Goal: Transaction & Acquisition: Download file/media

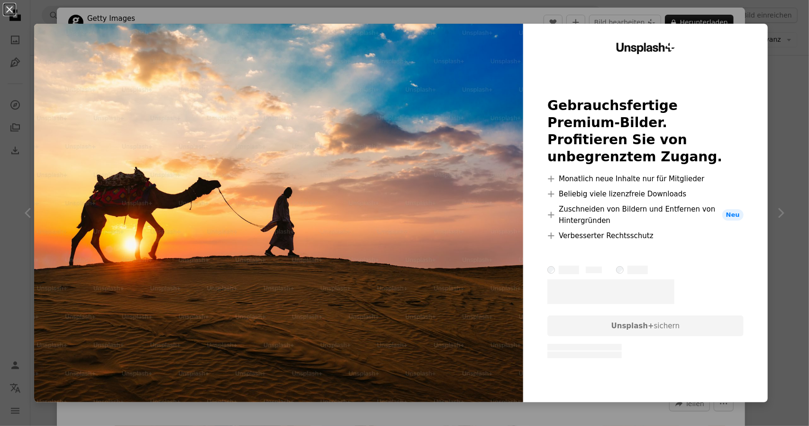
scroll to position [19062, 0]
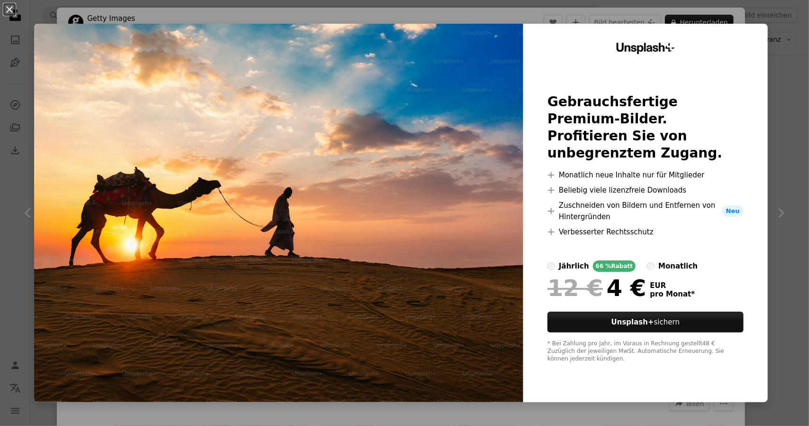
click at [769, 87] on div "An X shape Unsplash+ Gebrauchsfertige Premium-Bilder. Profitieren Sie von unbeg…" at bounding box center [404, 213] width 809 height 426
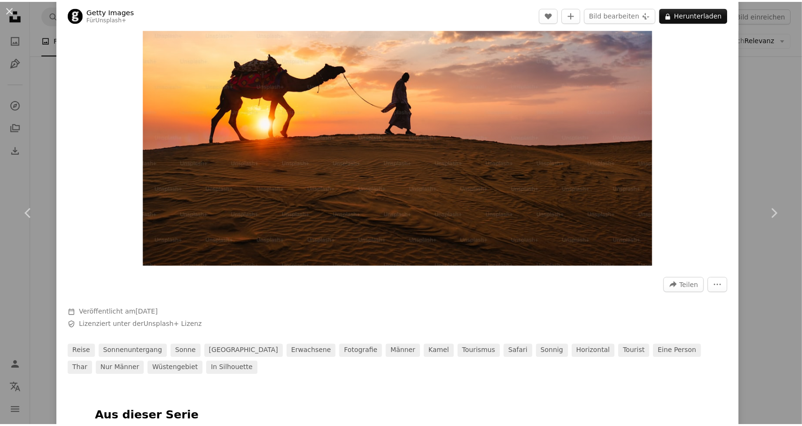
scroll to position [142, 0]
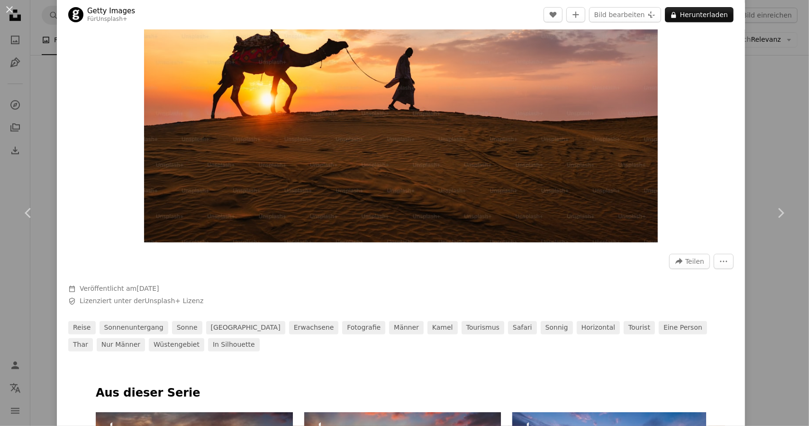
click at [768, 138] on div "An X shape Chevron left Chevron right Getty Images Für Unsplash+ A heart A plus…" at bounding box center [404, 213] width 809 height 426
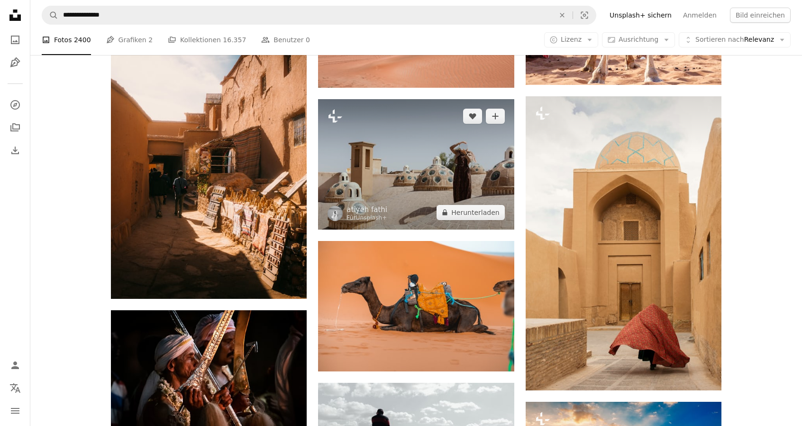
scroll to position [19347, 0]
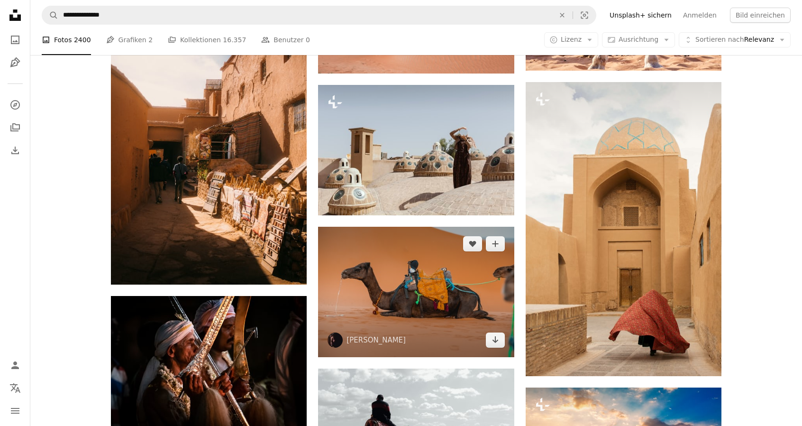
click at [401, 227] on img at bounding box center [416, 292] width 196 height 130
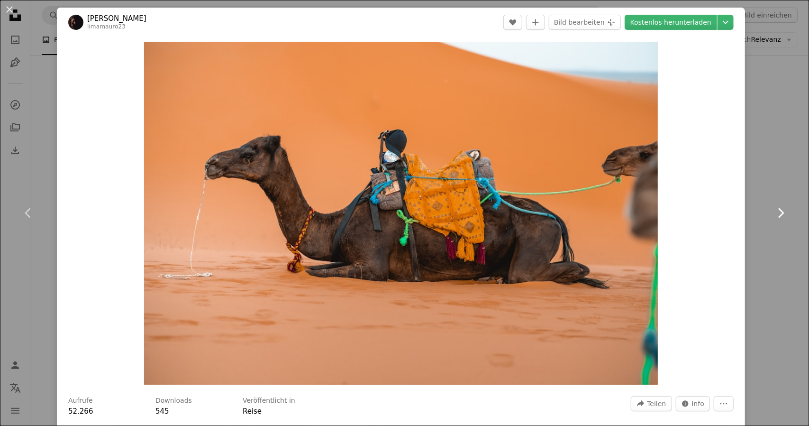
click at [783, 168] on link "Chevron right" at bounding box center [781, 212] width 57 height 91
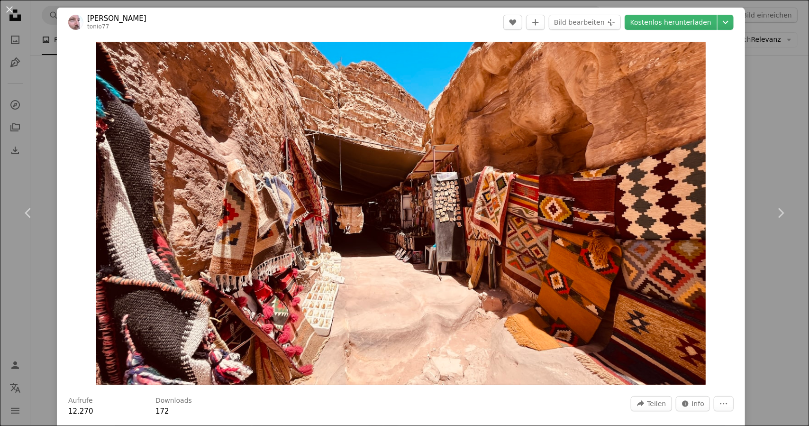
click at [765, 101] on div "An X shape Chevron left Chevron right [PERSON_NAME] tonio77 A heart A plus sign…" at bounding box center [404, 213] width 809 height 426
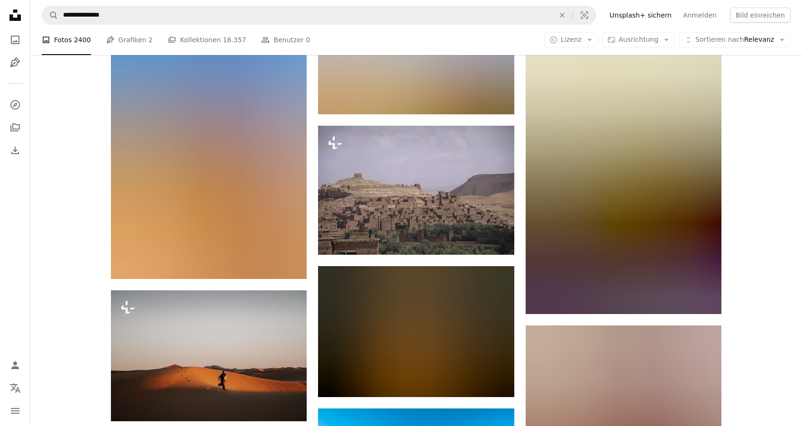
scroll to position [21481, 0]
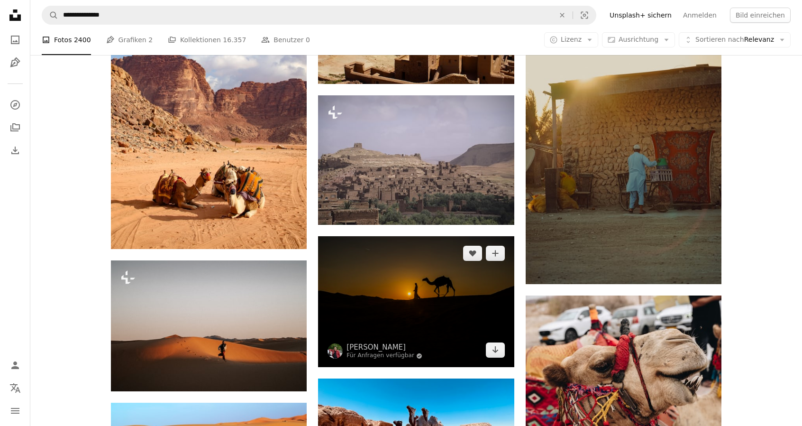
click at [412, 236] on img at bounding box center [416, 301] width 196 height 131
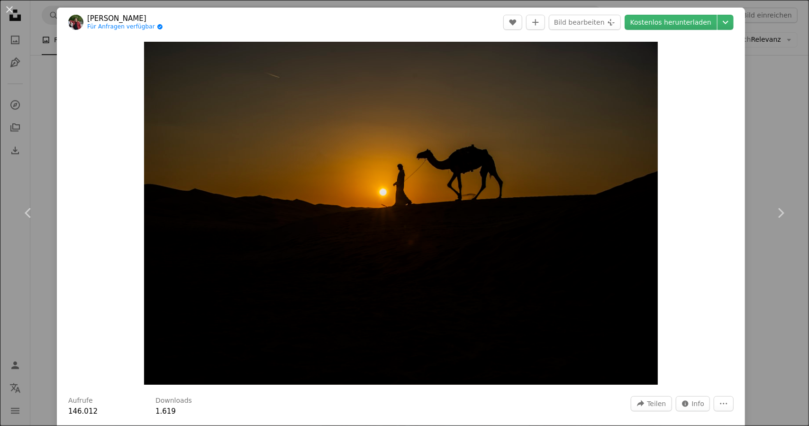
click at [764, 148] on div "An X shape Chevron left Chevron right Sajimon Sahadevan Für Anfragen verfügbar …" at bounding box center [404, 213] width 809 height 426
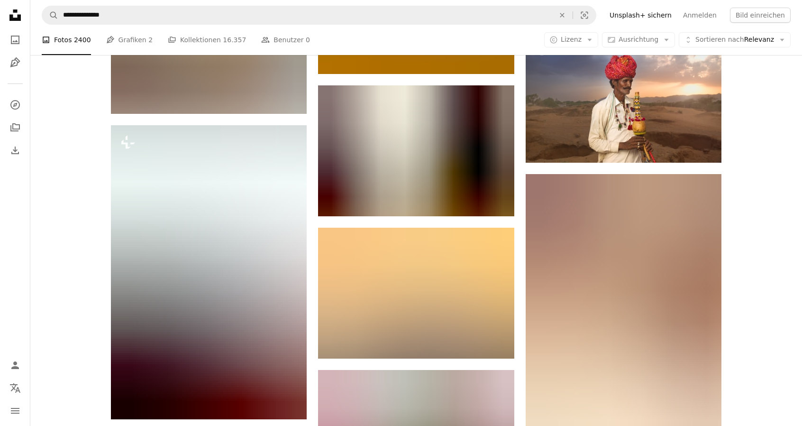
scroll to position [34853, 0]
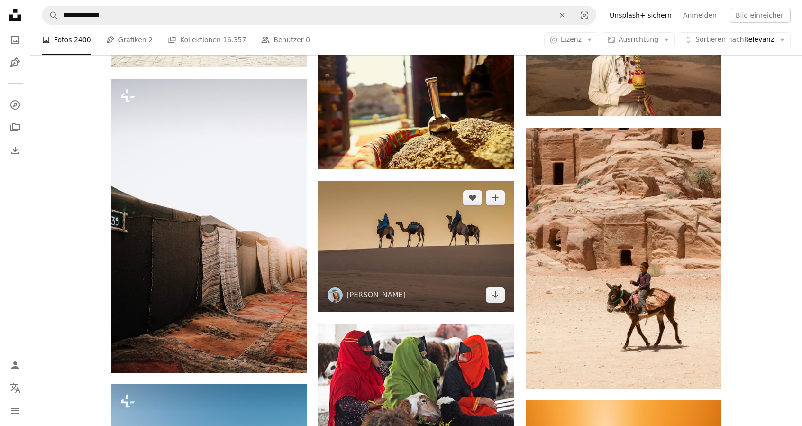
click at [424, 181] on img at bounding box center [416, 246] width 196 height 131
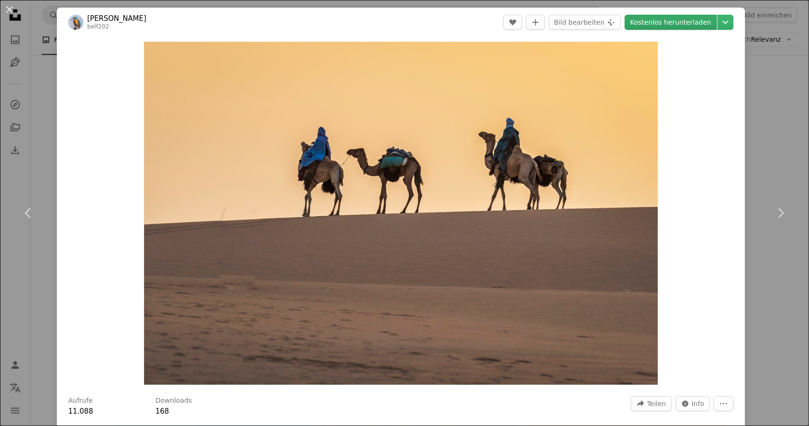
click at [686, 22] on link "Kostenlos herunterladen" at bounding box center [671, 22] width 92 height 15
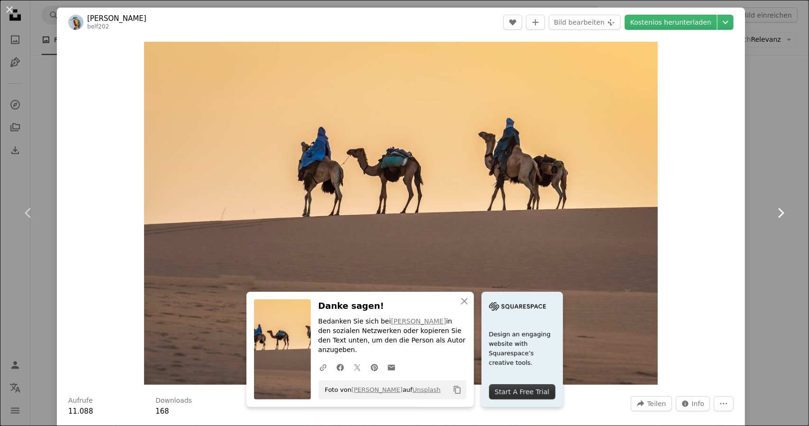
click at [760, 177] on link "Chevron right" at bounding box center [781, 212] width 57 height 91
click at [766, 163] on div "An X shape Chevron left Chevron right An X shape Schließen Danke sagen! Bedanke…" at bounding box center [404, 213] width 809 height 426
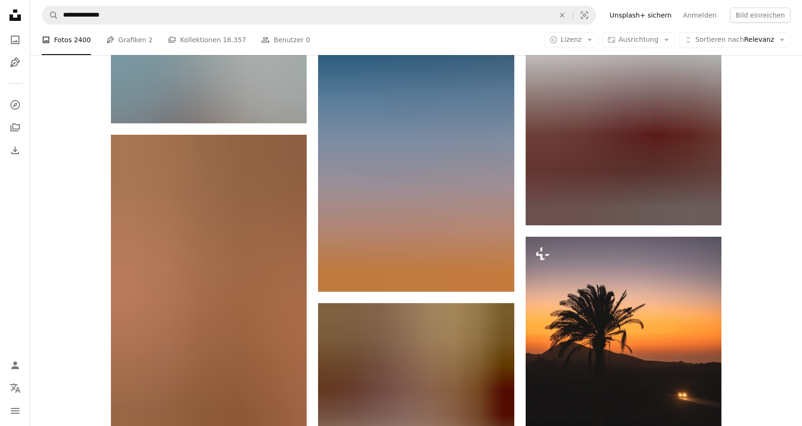
scroll to position [36085, 0]
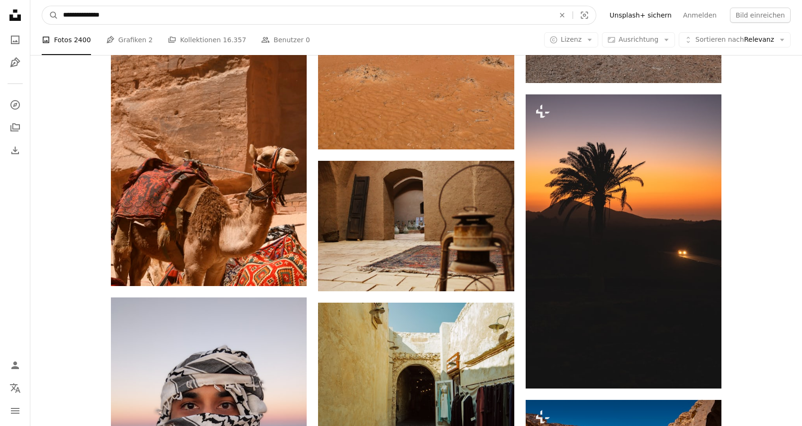
drag, startPoint x: 127, startPoint y: 16, endPoint x: 36, endPoint y: 19, distance: 91.6
click at [36, 19] on nav "**********" at bounding box center [416, 15] width 772 height 30
type input "**********"
click button "A magnifying glass" at bounding box center [50, 15] width 16 height 18
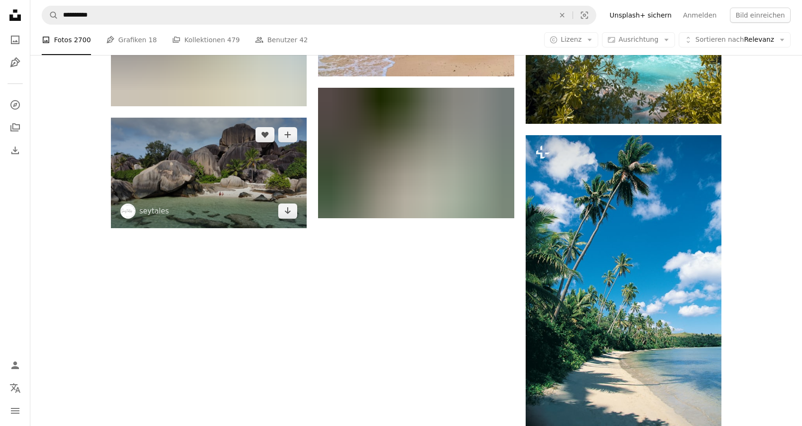
scroll to position [1305, 0]
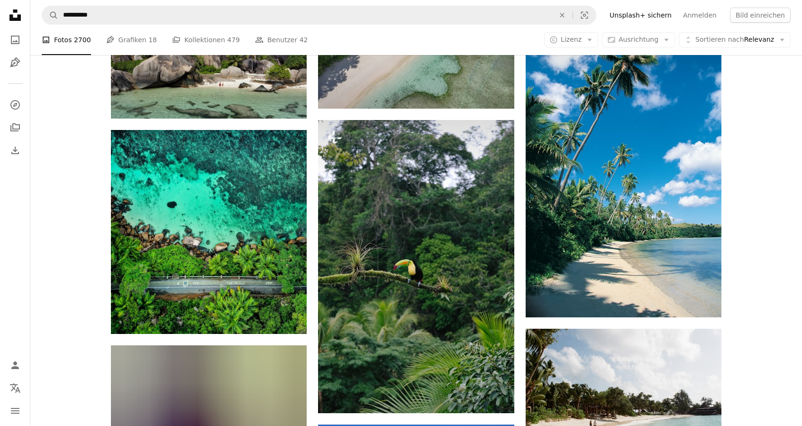
scroll to position [1353, 0]
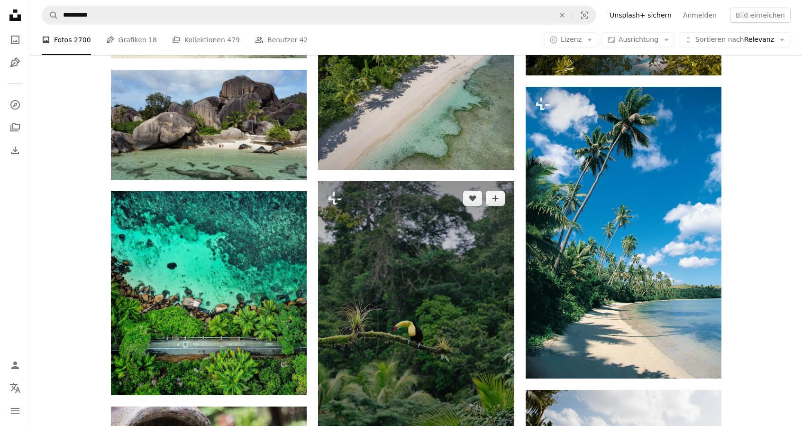
click at [455, 181] on img at bounding box center [416, 327] width 196 height 293
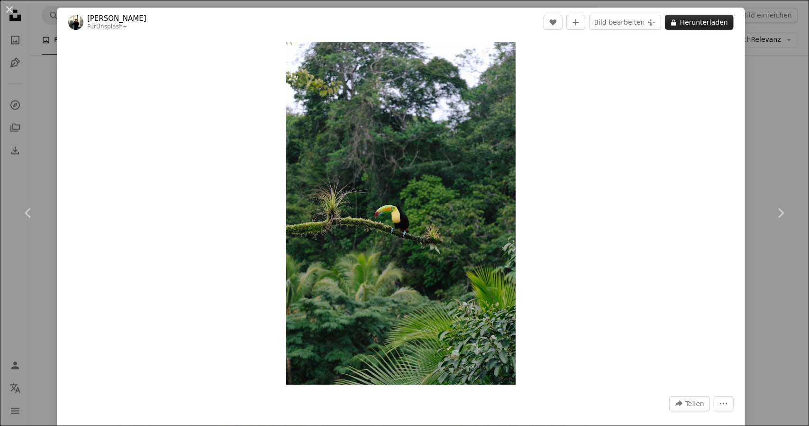
click at [707, 25] on button "A lock Herunterladen" at bounding box center [699, 22] width 69 height 15
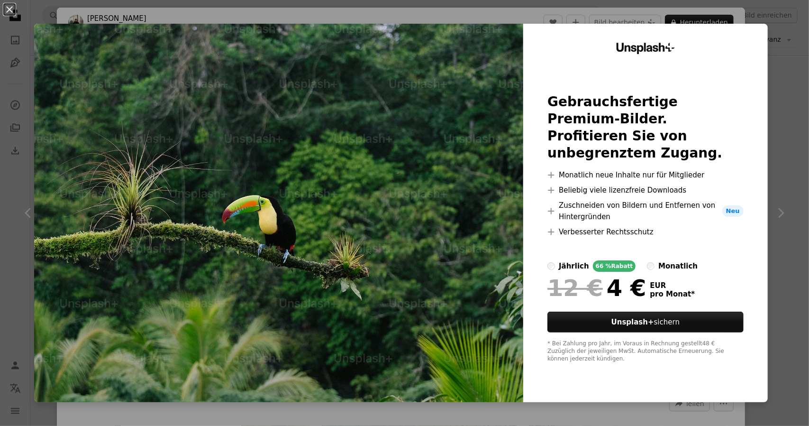
click at [789, 64] on div "An X shape Unsplash+ Gebrauchsfertige Premium-Bilder. Profitieren Sie von unbeg…" at bounding box center [404, 213] width 809 height 426
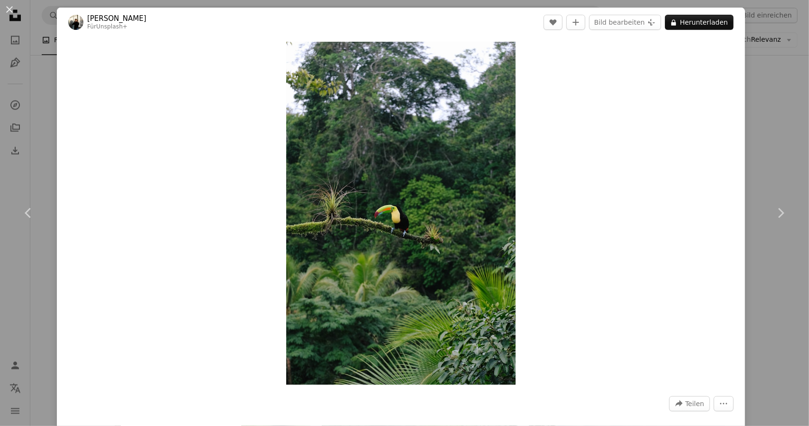
click at [753, 127] on div "An X shape Chevron left Chevron right [PERSON_NAME] Für Unsplash+ A heart A plu…" at bounding box center [404, 213] width 809 height 426
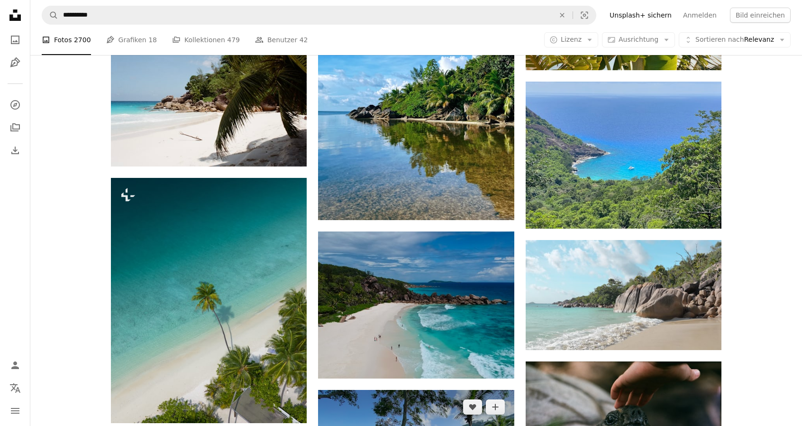
scroll to position [3202, 0]
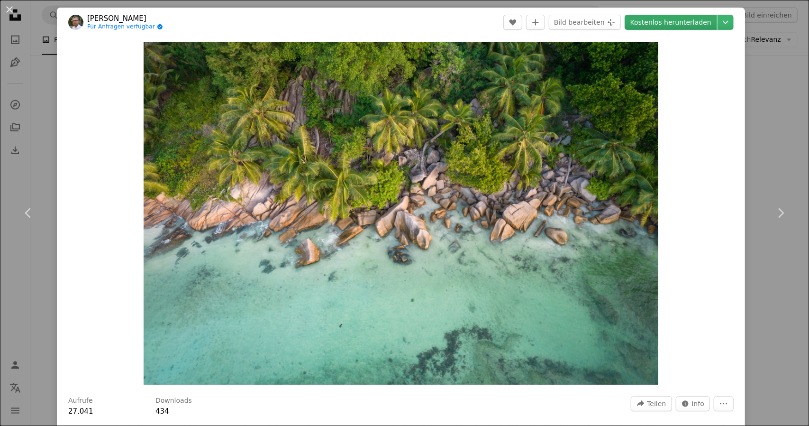
click at [668, 21] on link "Kostenlos herunterladen" at bounding box center [671, 22] width 92 height 15
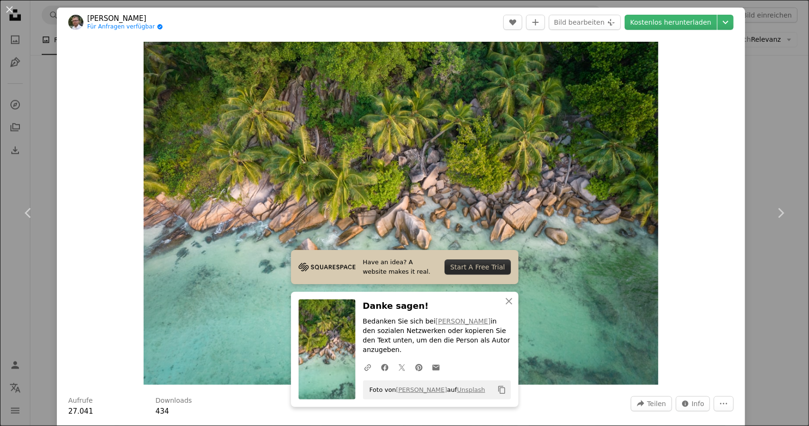
click at [765, 114] on div "An X shape Chevron left Chevron right Have an idea? A website makes it real. St…" at bounding box center [404, 213] width 809 height 426
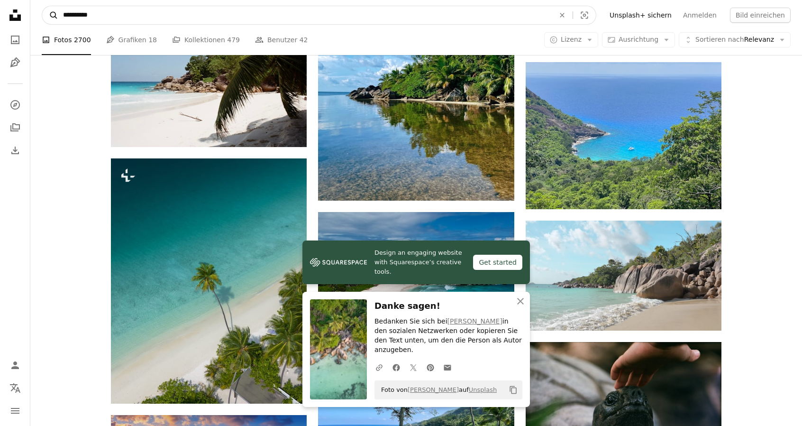
drag, startPoint x: 97, startPoint y: 18, endPoint x: 51, endPoint y: 17, distance: 45.6
click at [51, 17] on form "**********" at bounding box center [319, 15] width 555 height 19
type input "**********"
click button "A magnifying glass" at bounding box center [50, 15] width 16 height 18
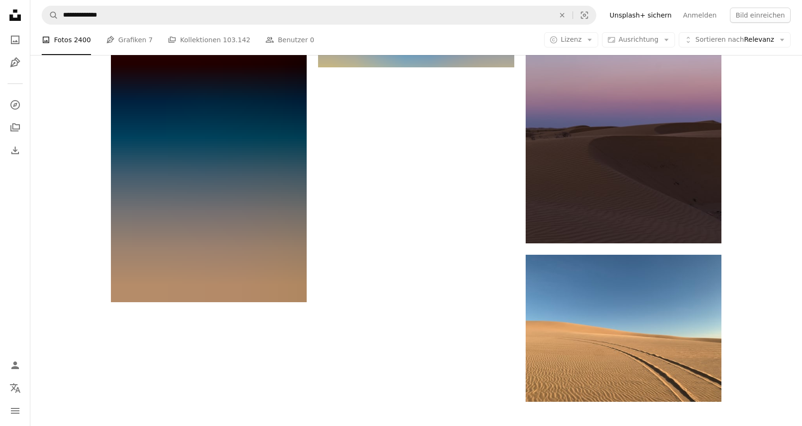
scroll to position [1302, 0]
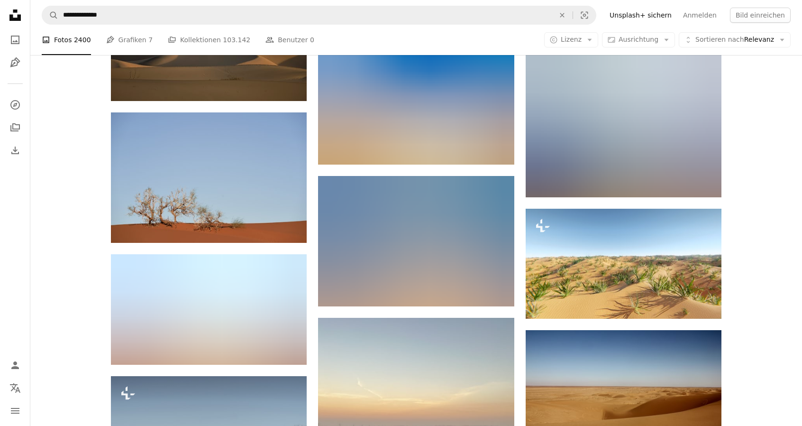
scroll to position [5333, 0]
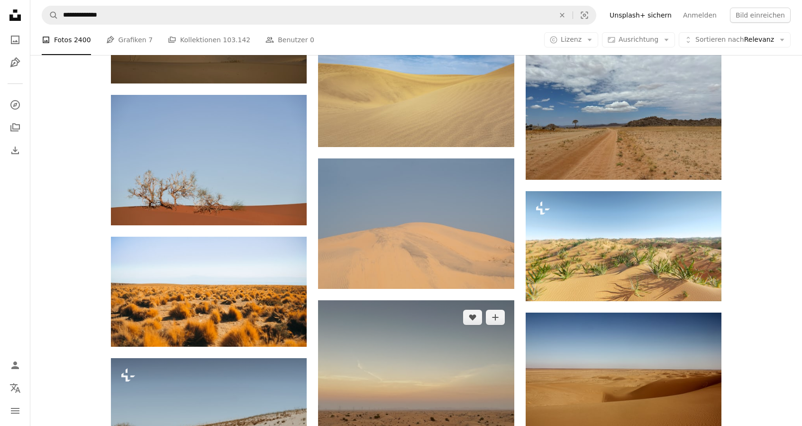
click at [405, 332] on img at bounding box center [416, 398] width 196 height 196
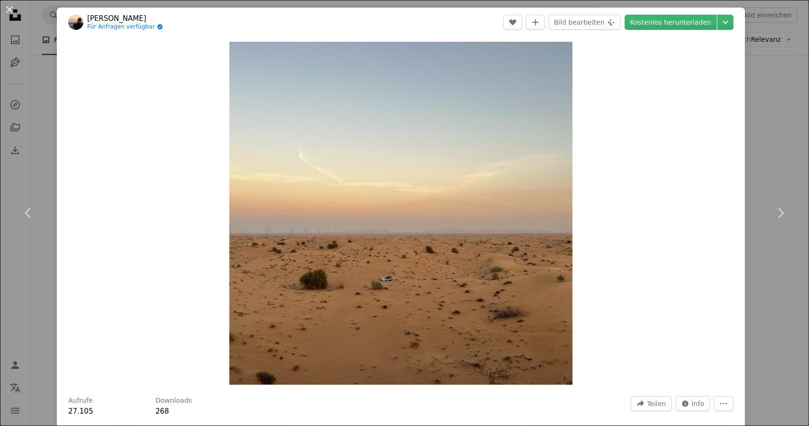
click at [781, 162] on div "An X shape Chevron left Chevron right [PERSON_NAME] Für Anfragen verfügbar A ch…" at bounding box center [404, 213] width 809 height 426
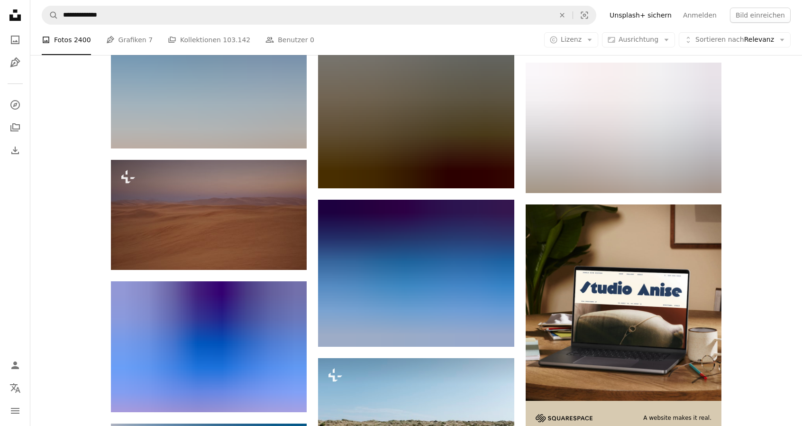
scroll to position [3673, 0]
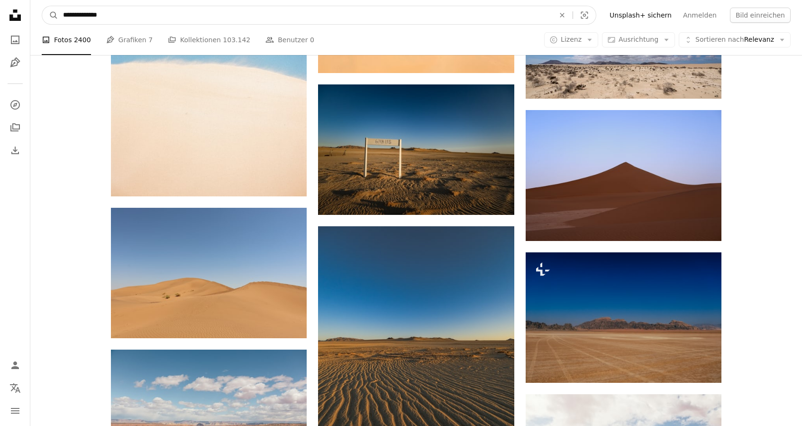
click at [119, 15] on input "**********" at bounding box center [305, 15] width 494 height 18
type input "**********"
click button "A magnifying glass" at bounding box center [50, 15] width 16 height 18
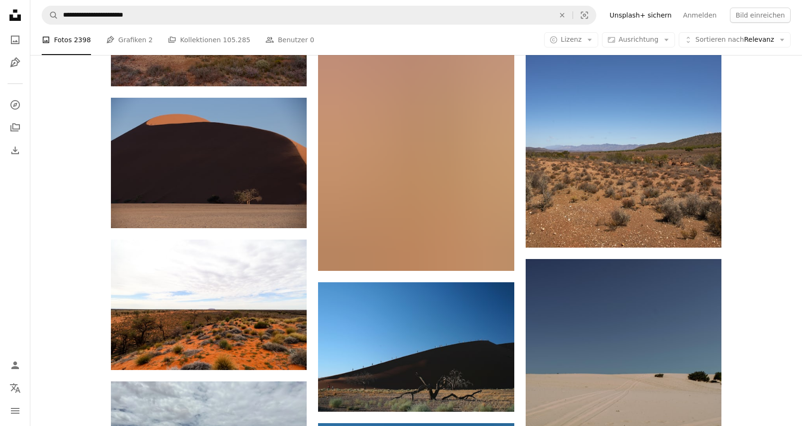
scroll to position [711, 0]
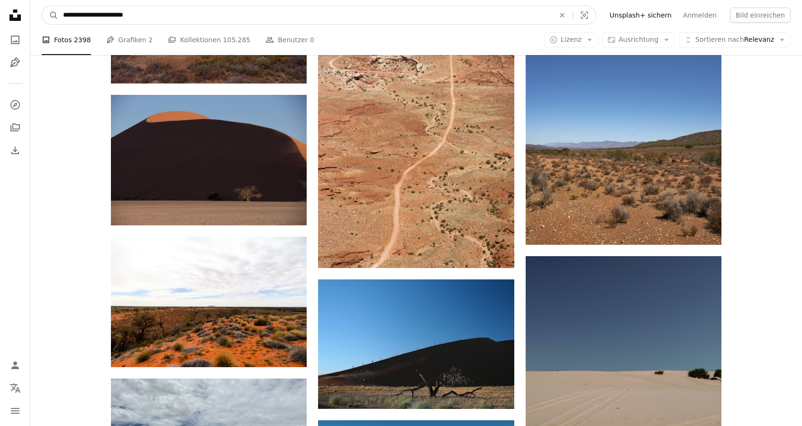
drag, startPoint x: 108, startPoint y: 14, endPoint x: 27, endPoint y: 13, distance: 81.6
click at [27, 13] on div "**********" at bounding box center [401, 356] width 802 height 2135
type input "**********"
click button "A magnifying glass" at bounding box center [50, 15] width 16 height 18
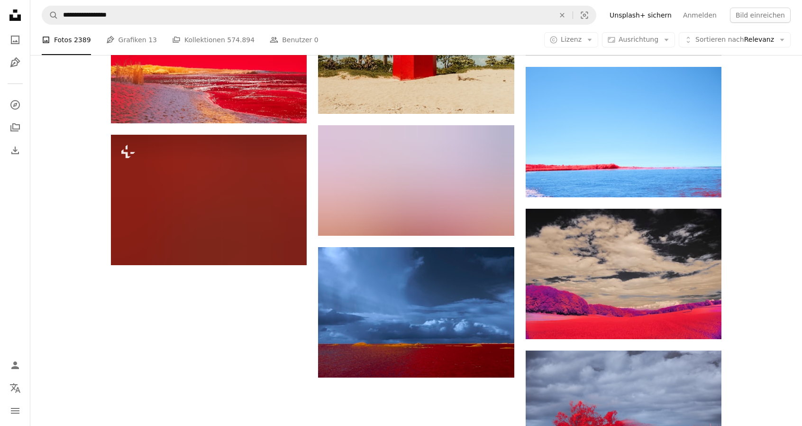
scroll to position [996, 0]
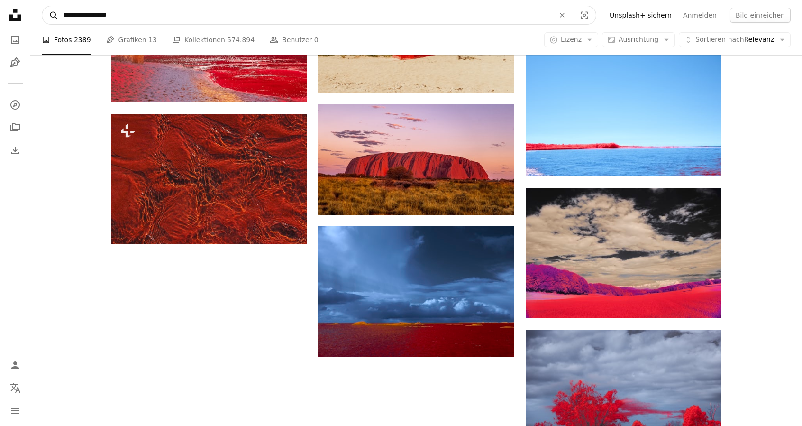
drag, startPoint x: 125, startPoint y: 13, endPoint x: 47, endPoint y: 15, distance: 77.8
click at [47, 15] on form "**********" at bounding box center [319, 15] width 555 height 19
type input "**********"
click button "A magnifying glass" at bounding box center [50, 15] width 16 height 18
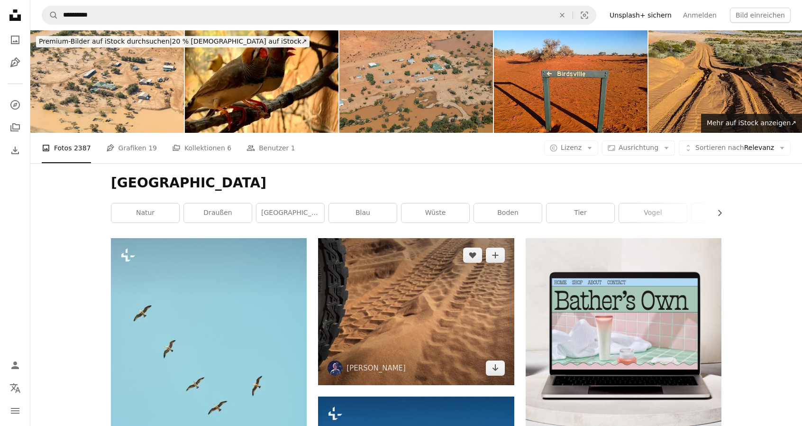
click at [422, 238] on img at bounding box center [416, 311] width 196 height 147
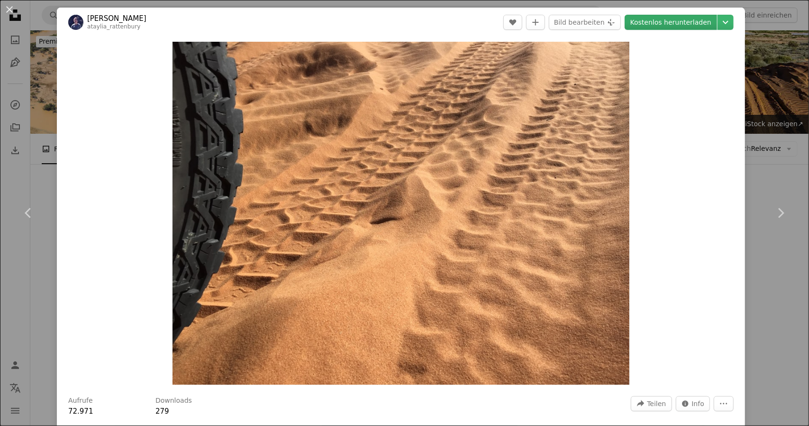
click at [668, 22] on link "Kostenlos herunterladen" at bounding box center [671, 22] width 92 height 15
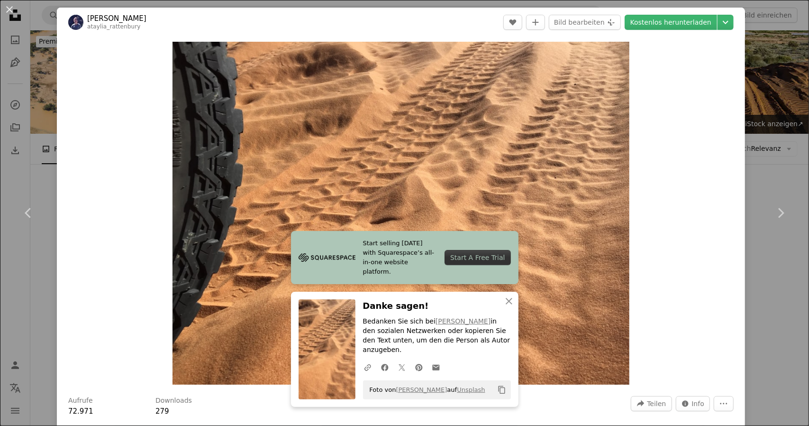
click at [761, 279] on div "An X shape Chevron left Chevron right Start selling [DATE] with Squarespace’s a…" at bounding box center [404, 213] width 809 height 426
